Goal: Transaction & Acquisition: Download file/media

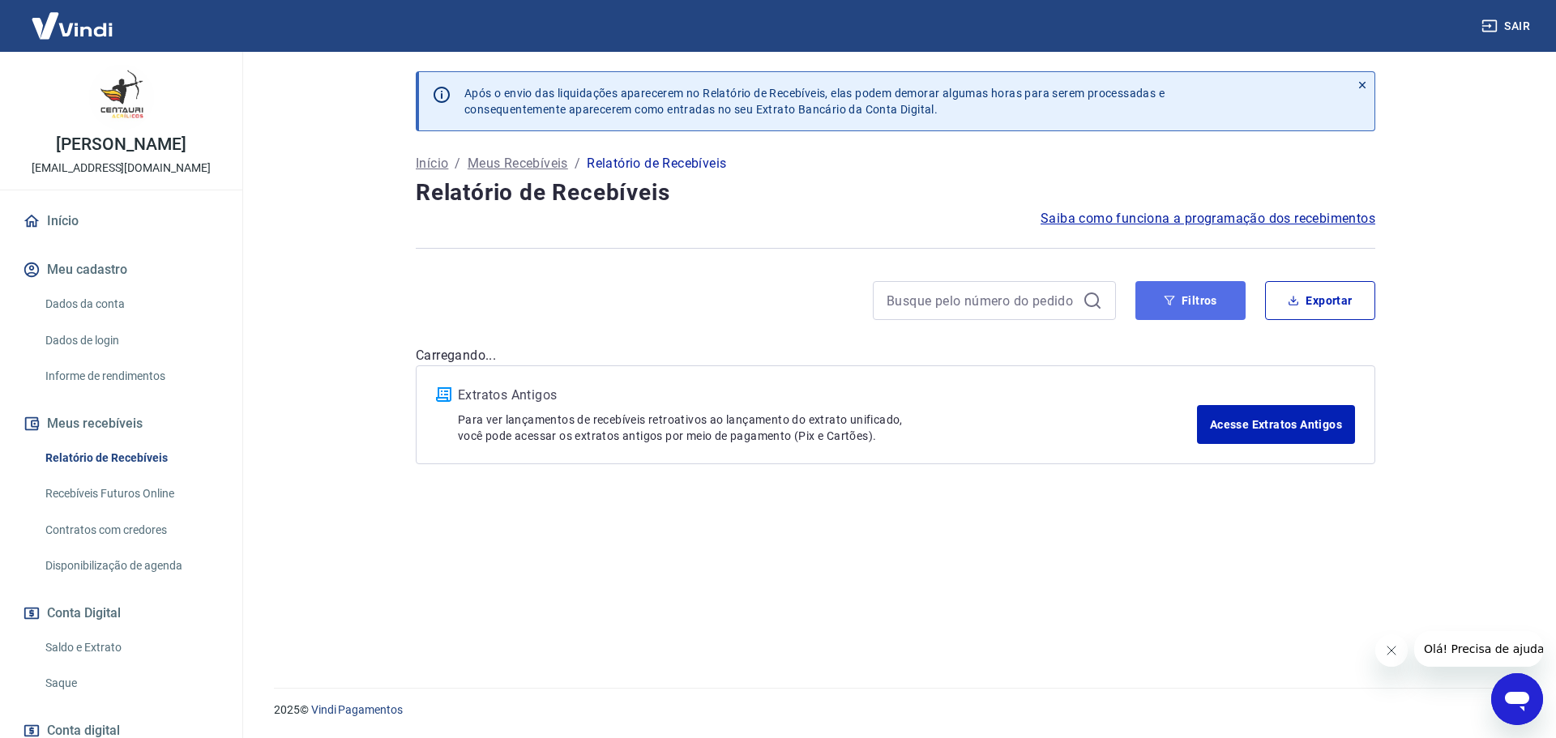
click at [1201, 301] on button "Filtros" at bounding box center [1190, 300] width 110 height 39
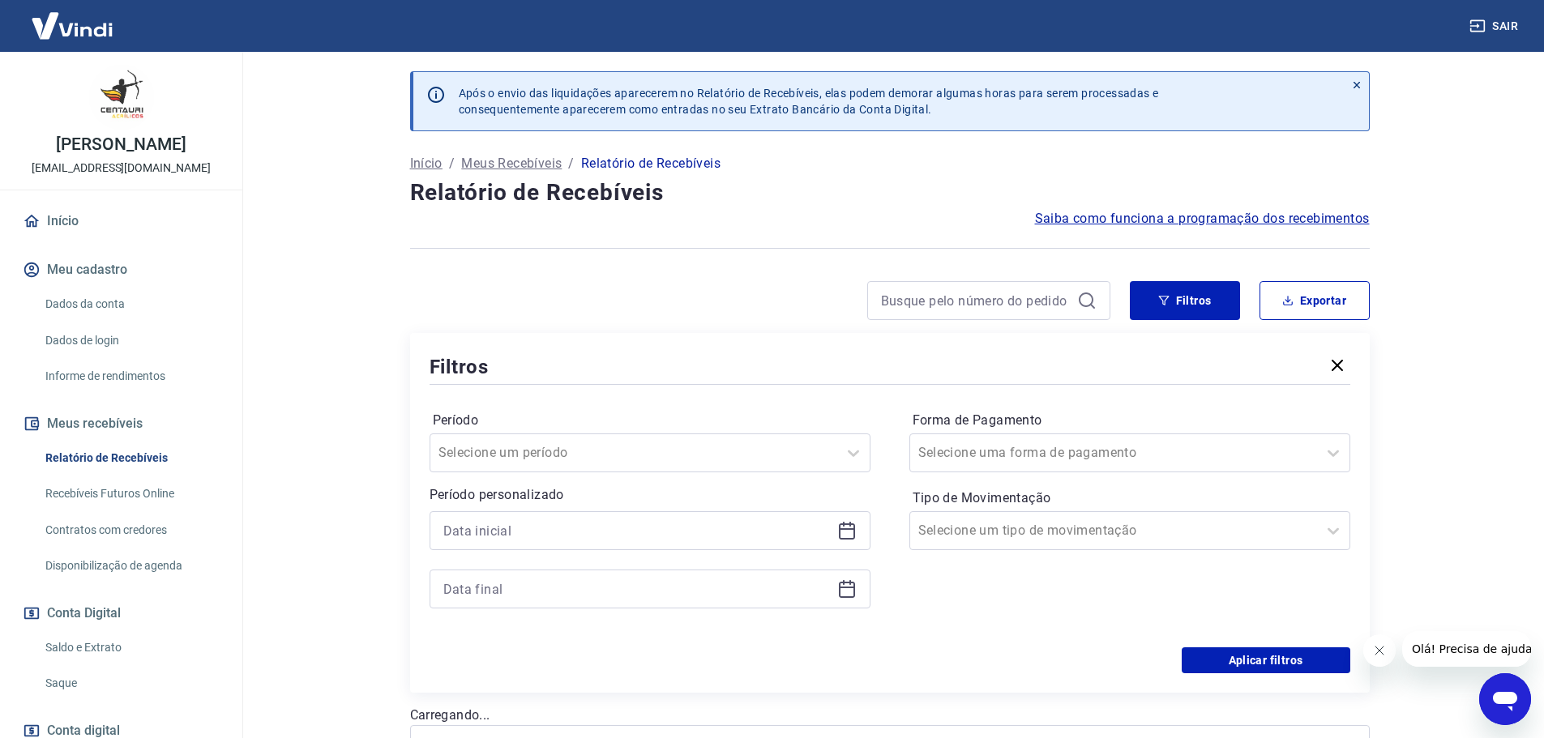
click at [838, 527] on icon at bounding box center [846, 530] width 19 height 19
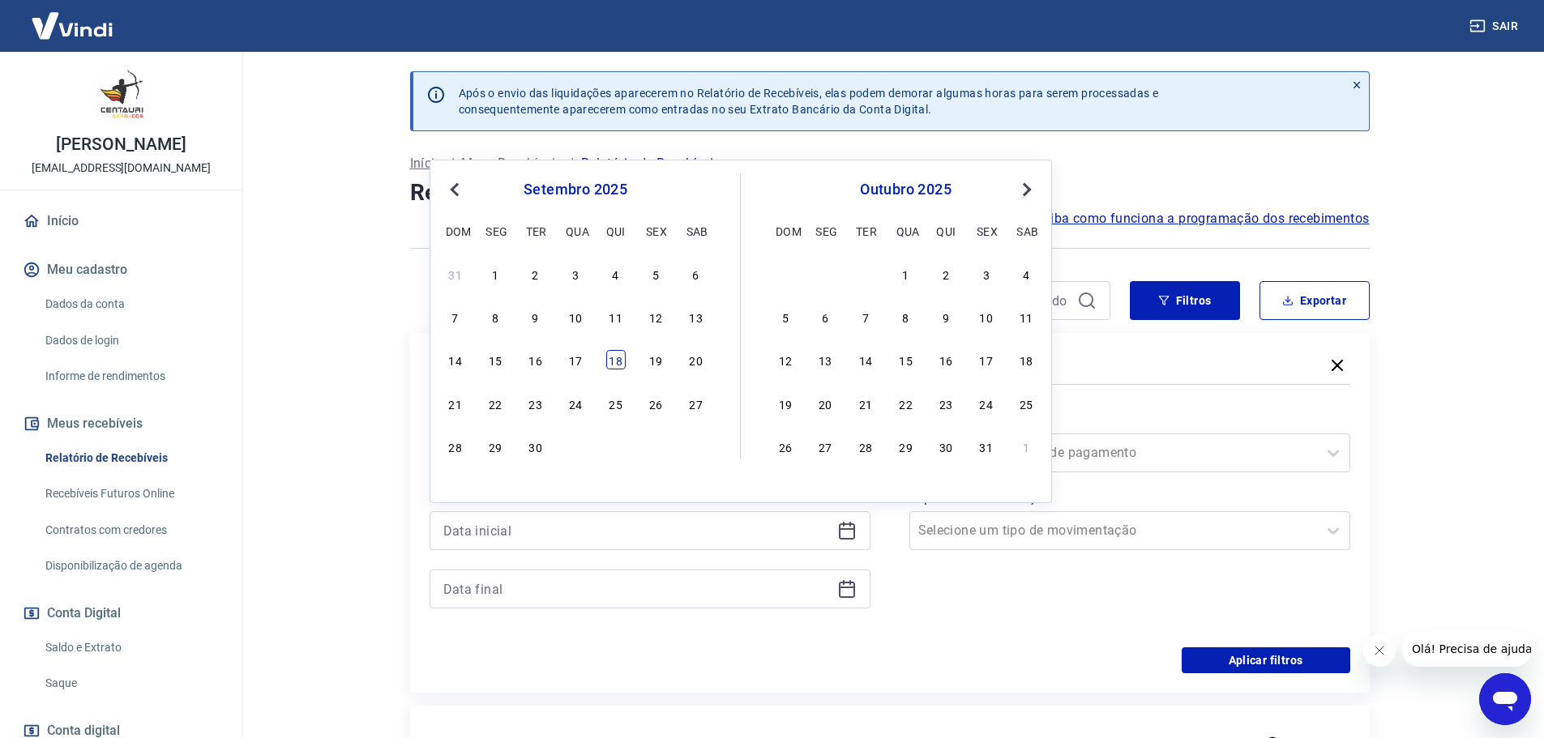
click at [614, 362] on div "18" at bounding box center [615, 359] width 19 height 19
type input "[DATE]"
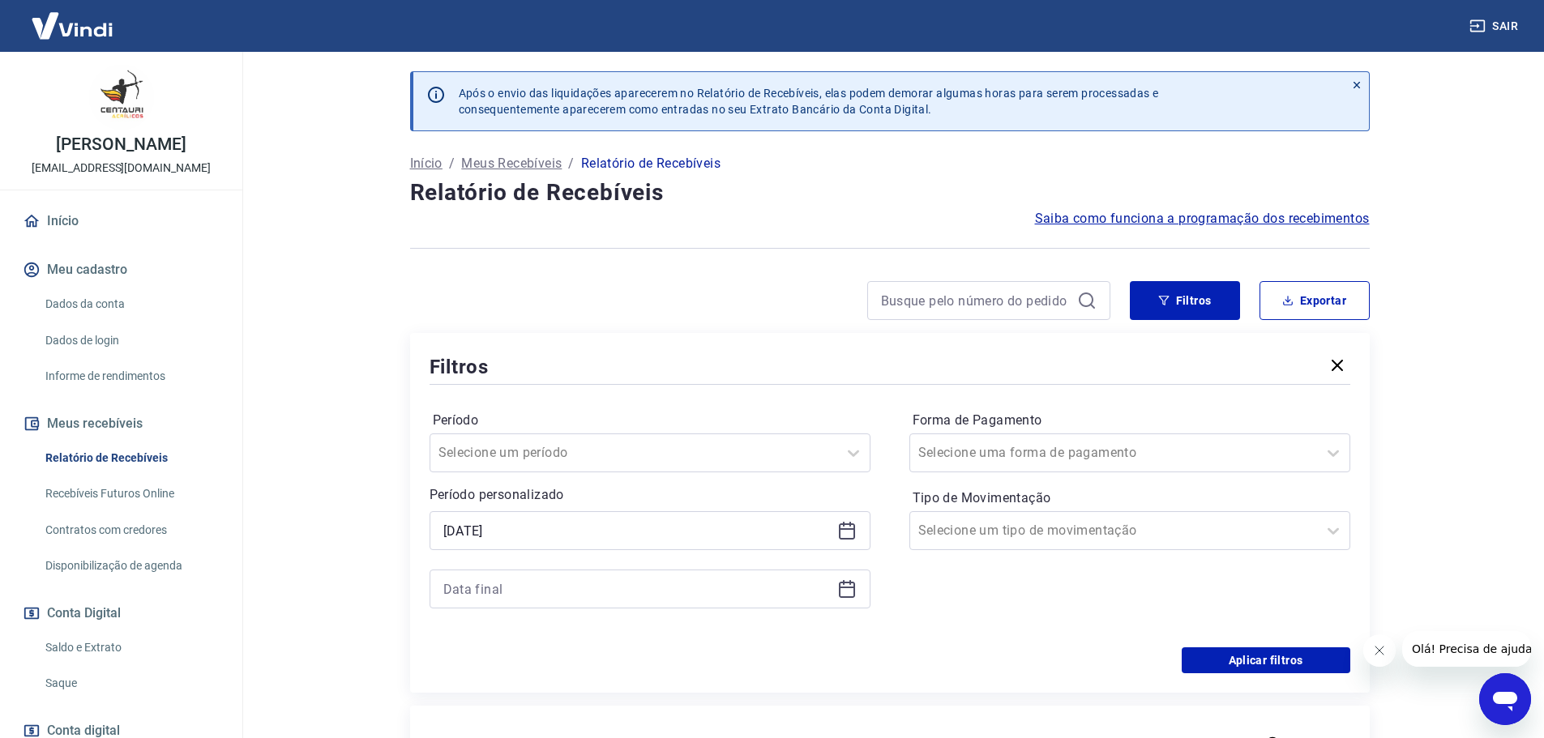
click at [839, 592] on icon at bounding box center [847, 590] width 16 height 16
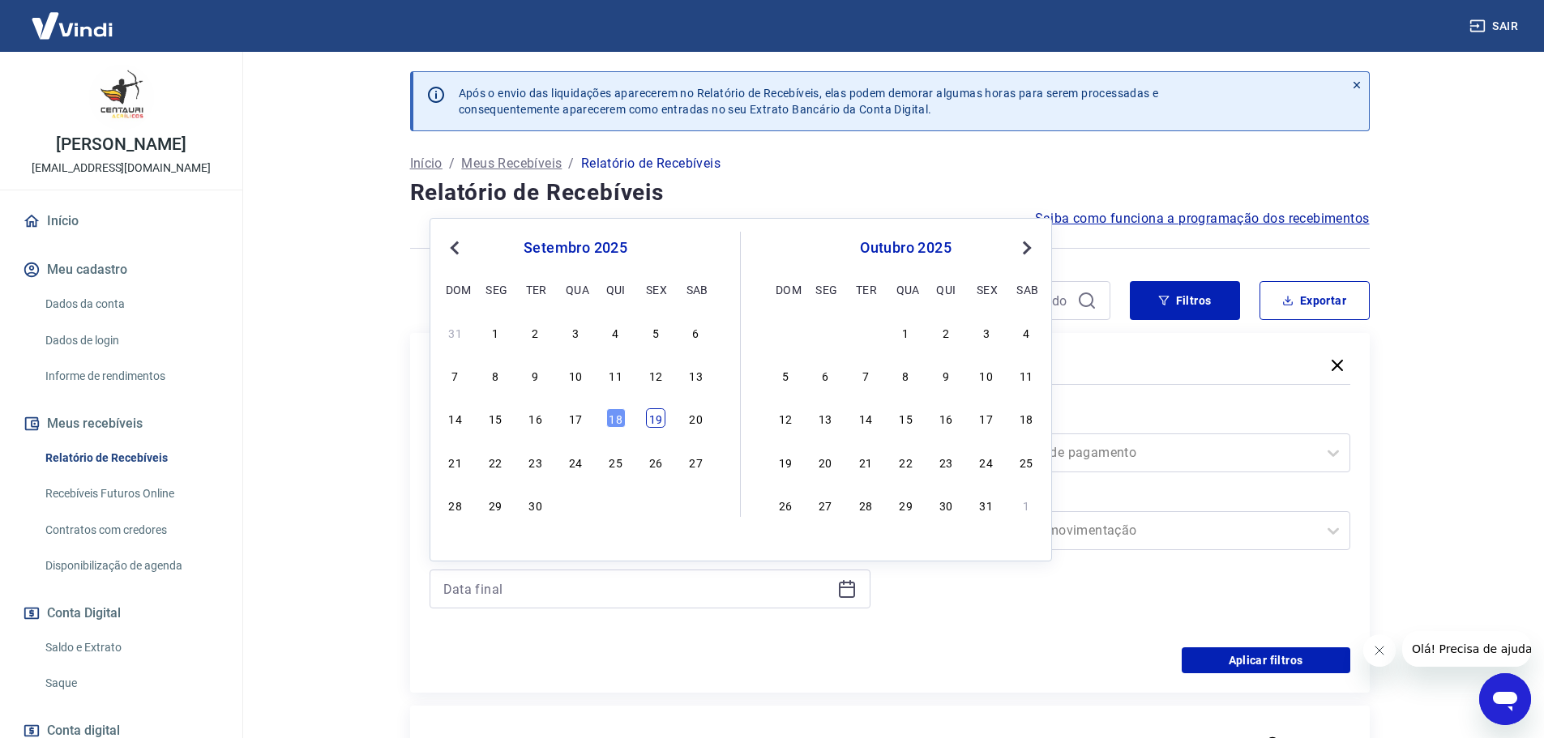
click at [662, 421] on div "19" at bounding box center [655, 417] width 19 height 19
type input "[DATE]"
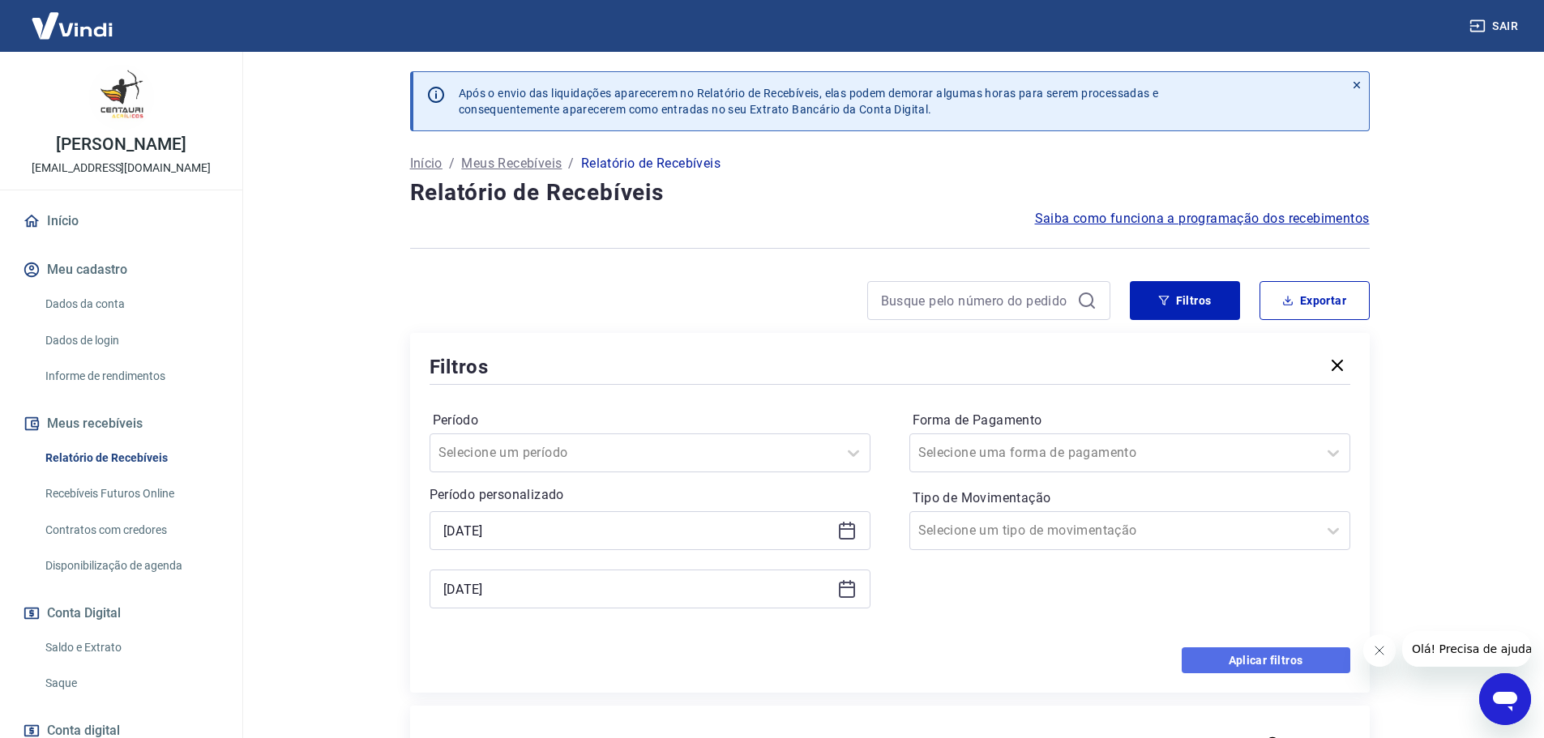
click at [1302, 659] on button "Aplicar filtros" at bounding box center [1266, 660] width 169 height 26
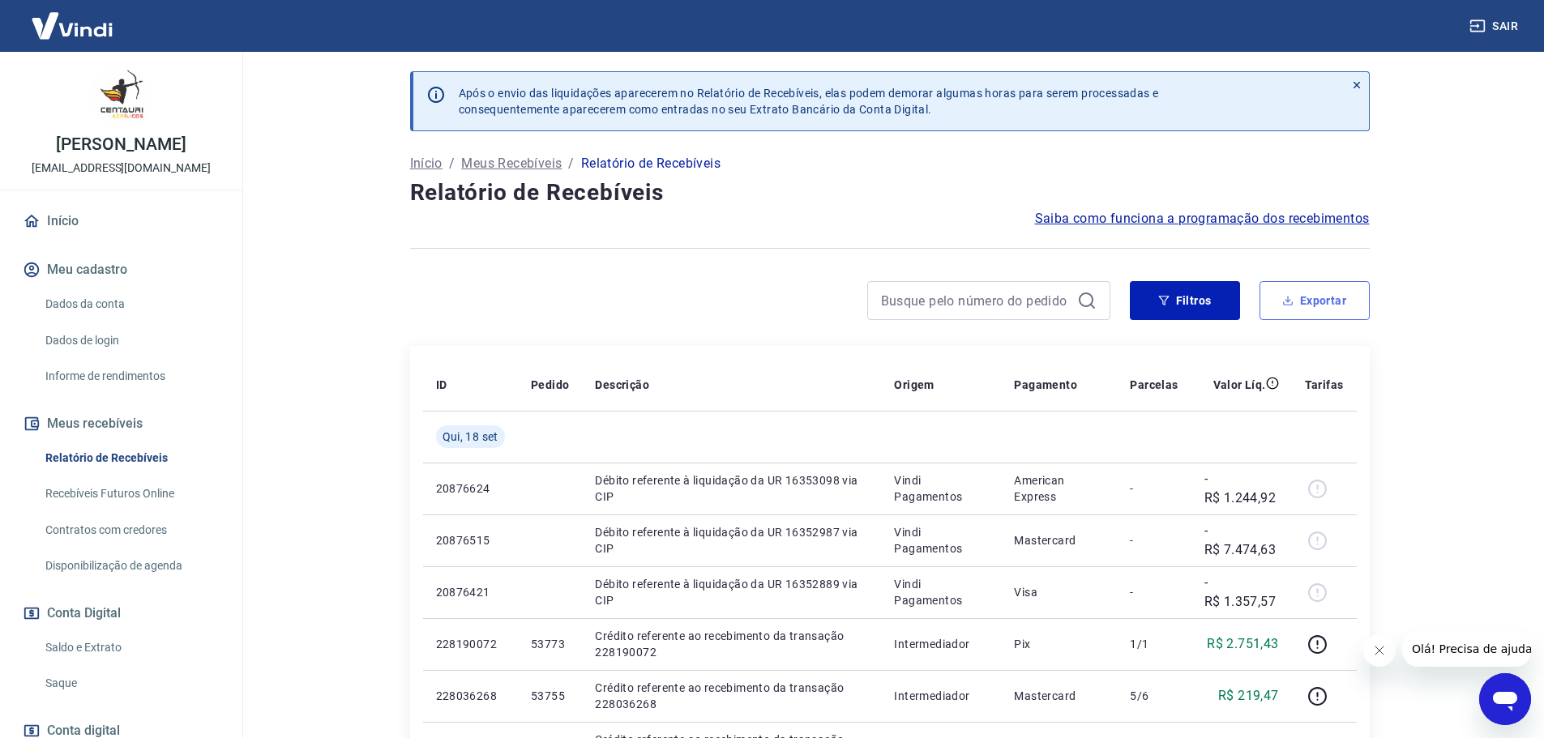
click at [1338, 297] on button "Exportar" at bounding box center [1314, 300] width 110 height 39
type input "[DATE]"
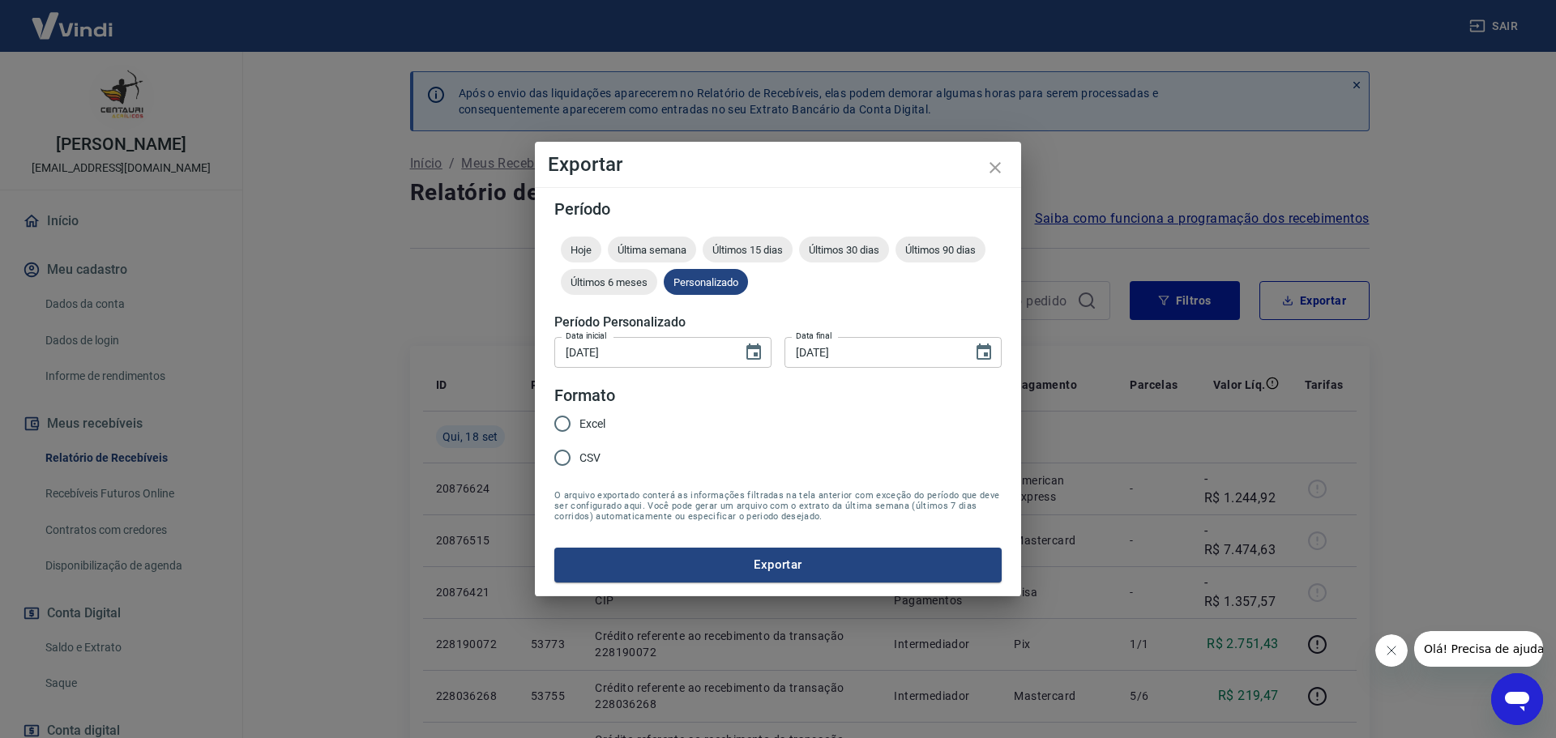
click at [556, 462] on input "CSV" at bounding box center [562, 458] width 34 height 34
radio input "true"
click at [733, 571] on button "Exportar" at bounding box center [777, 565] width 447 height 34
